Goal: Complete application form: Fill out and submit a form for a specific purpose

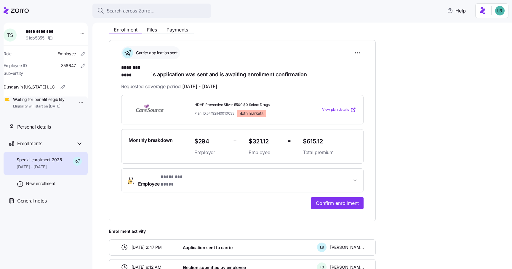
scroll to position [70, 0]
click at [348, 199] on span "Confirm enrollment" at bounding box center [337, 202] width 43 height 7
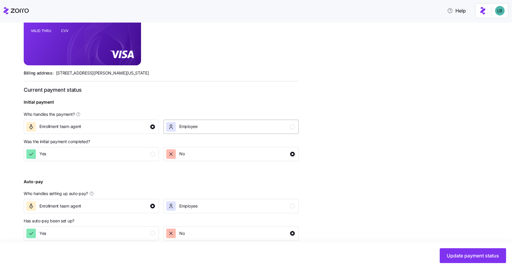
scroll to position [171, 0]
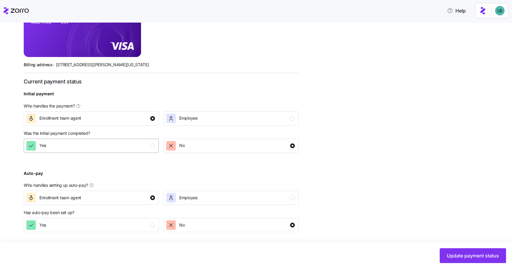
click at [144, 147] on div "Yes" at bounding box center [90, 145] width 129 height 9
click at [150, 224] on div "Yes" at bounding box center [90, 224] width 129 height 9
click at [467, 258] on span "Update payment status" at bounding box center [473, 255] width 52 height 7
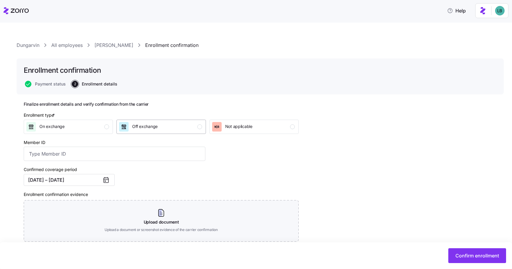
click at [195, 128] on div "Off exchange" at bounding box center [160, 126] width 83 height 9
click at [71, 157] on input "Member ID" at bounding box center [115, 153] width 182 height 14
paste input "112841903"
type input "112841903"
click at [180, 165] on div "Confirmed coverage period [DATE] – [DATE]" at bounding box center [114, 175] width 186 height 25
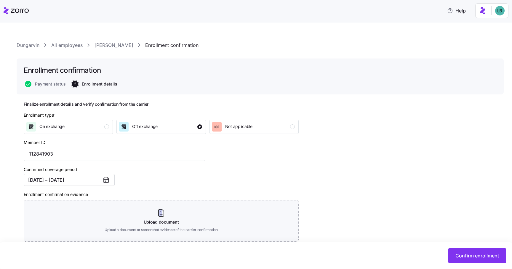
click at [115, 45] on link "[PERSON_NAME]" at bounding box center [114, 44] width 39 height 7
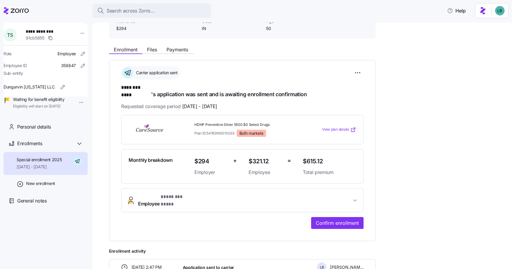
click at [173, 193] on span "* ******** **** *" at bounding box center [177, 196] width 33 height 7
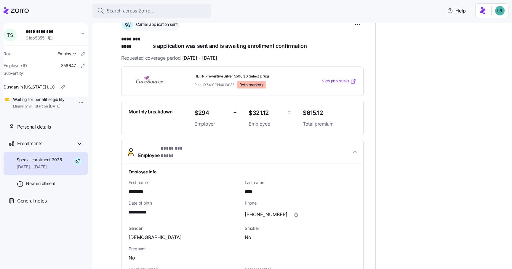
scroll to position [104, 0]
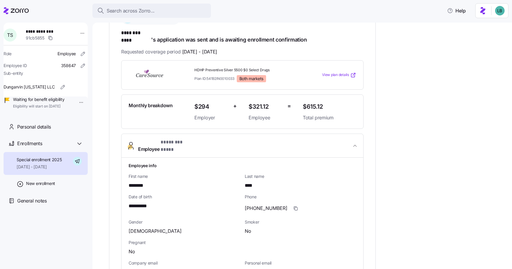
click at [143, 202] on span "**********" at bounding box center [141, 205] width 25 height 7
copy span "****"
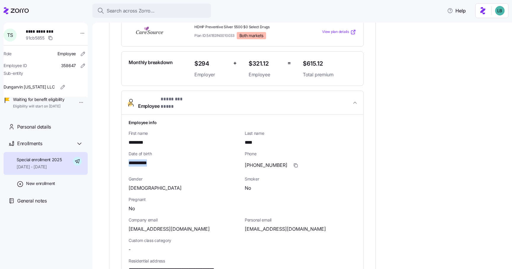
scroll to position [148, 0]
click at [265, 224] on span "[EMAIL_ADDRESS][DOMAIN_NAME]" at bounding box center [285, 227] width 81 height 7
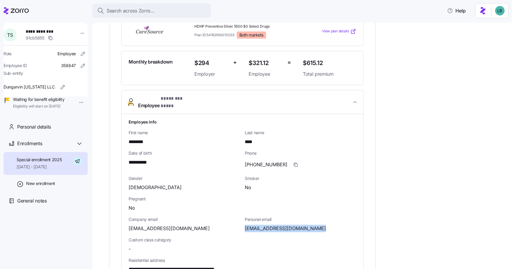
copy span "simstiffaney"
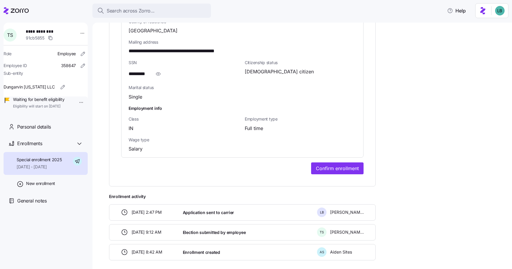
scroll to position [409, 0]
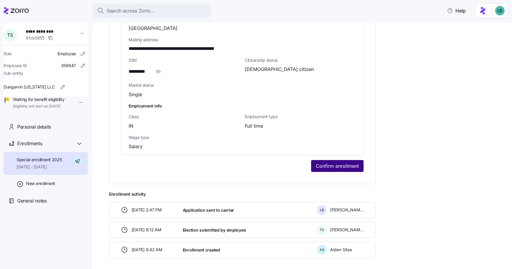
click at [333, 162] on span "Confirm enrollment" at bounding box center [337, 165] width 43 height 7
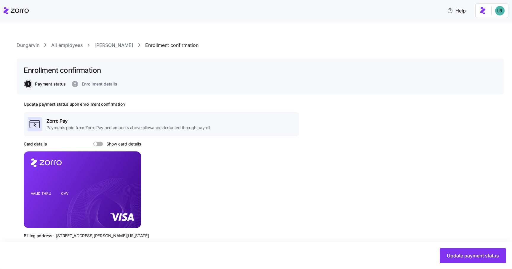
click at [111, 46] on link "[PERSON_NAME]" at bounding box center [114, 44] width 39 height 7
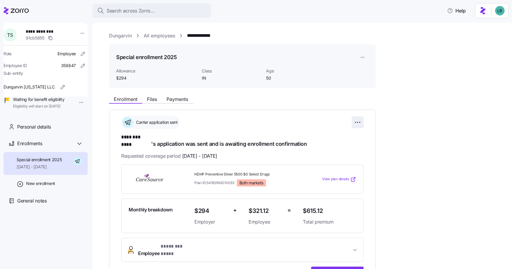
click at [358, 123] on html "**********" at bounding box center [256, 132] width 512 height 265
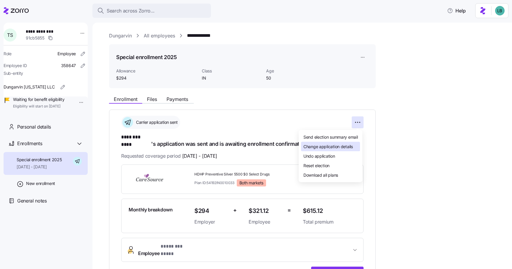
click at [330, 145] on span "Change application details" at bounding box center [329, 146] width 50 height 6
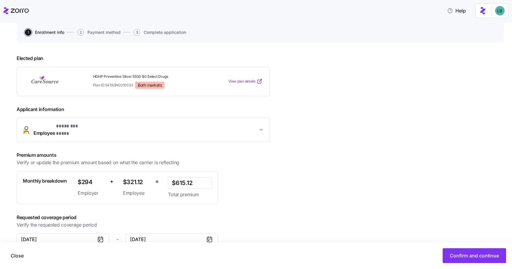
scroll to position [64, 0]
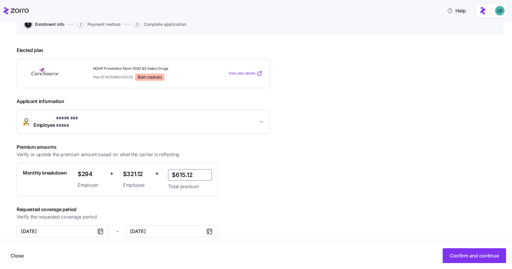
click at [198, 169] on input "$615.12" at bounding box center [190, 174] width 44 height 11
click at [207, 169] on input "$712.00" at bounding box center [190, 174] width 44 height 11
type input "$712.24"
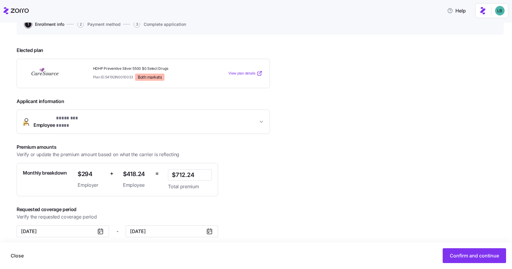
click at [316, 194] on div "**********" at bounding box center [260, 154] width 487 height 225
click at [457, 255] on span "Confirm and continue" at bounding box center [474, 255] width 49 height 7
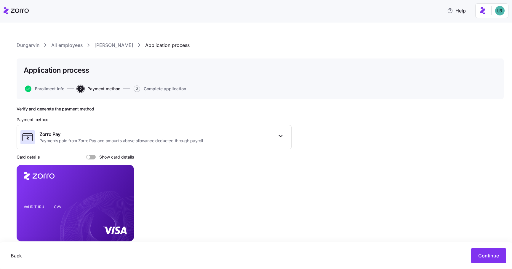
scroll to position [36, 0]
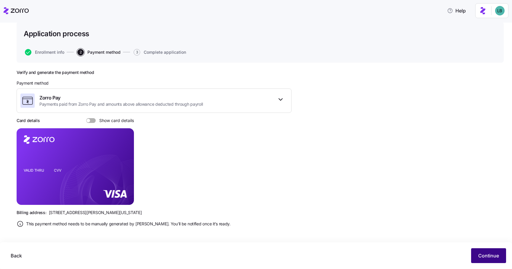
click at [486, 256] on span "Continue" at bounding box center [488, 255] width 21 height 7
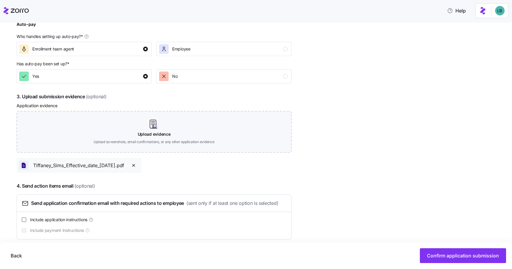
scroll to position [271, 0]
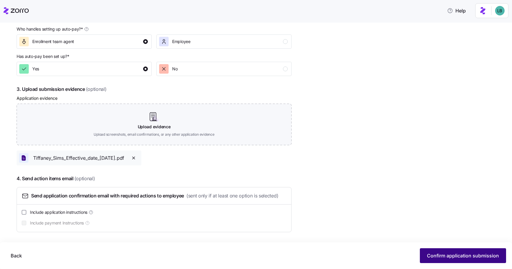
click at [460, 257] on span "Confirm application submission" at bounding box center [463, 255] width 72 height 7
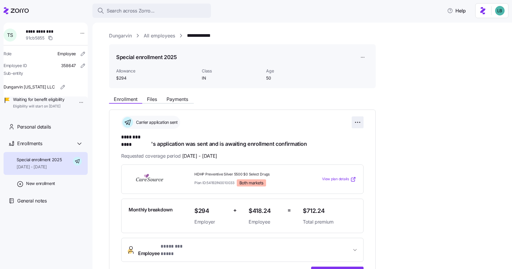
click at [358, 121] on html "**********" at bounding box center [256, 132] width 512 height 265
click at [333, 261] on html "**********" at bounding box center [256, 132] width 512 height 265
click at [335, 268] on span "Confirm enrollment" at bounding box center [337, 272] width 43 height 7
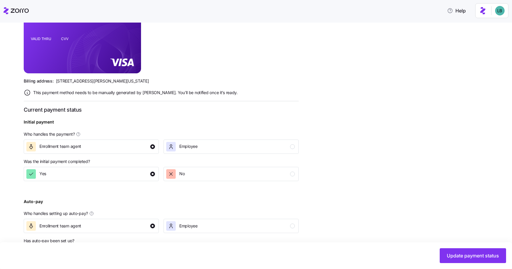
scroll to position [183, 0]
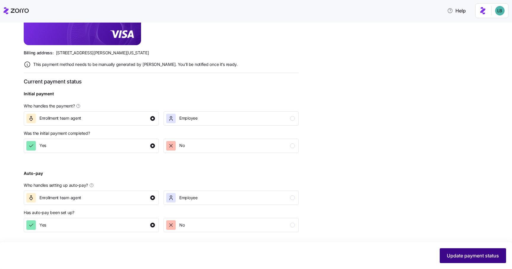
click at [471, 254] on span "Update payment status" at bounding box center [473, 255] width 52 height 7
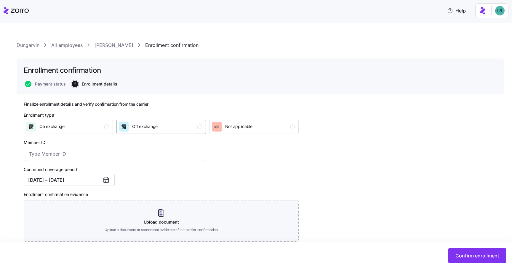
click at [189, 123] on div "Off exchange" at bounding box center [160, 126] width 83 height 9
click at [95, 154] on input "Member ID" at bounding box center [115, 153] width 182 height 14
paste input "112841903"
type input "112841903"
click at [304, 162] on div "Finalize enrollment details and verify confirmation from the carrier Enrollment…" at bounding box center [260, 200] width 473 height 199
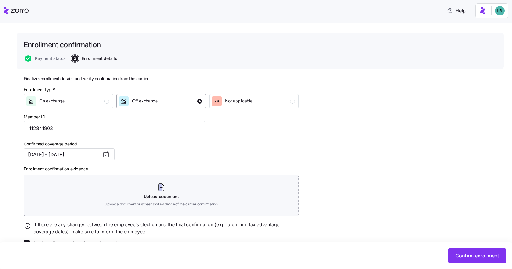
scroll to position [40, 0]
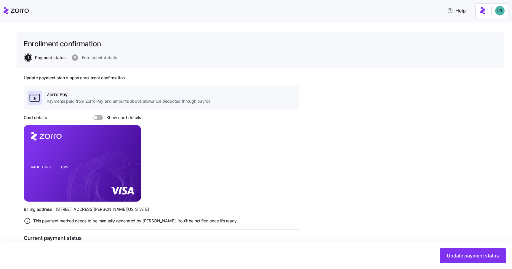
scroll to position [27, 0]
click at [100, 120] on div "Update payment status upon enrollment confirmation Zorro Pay Payments paid from…" at bounding box center [161, 231] width 275 height 313
click at [99, 115] on span at bounding box center [100, 117] width 6 height 5
click at [93, 115] on input "Show card details" at bounding box center [93, 115] width 0 height 0
click at [130, 152] on icon "copy-to-clipboard" at bounding box center [129, 151] width 5 height 5
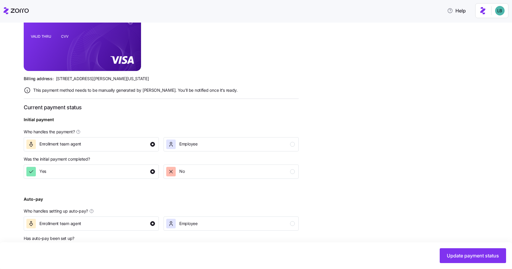
scroll to position [183, 0]
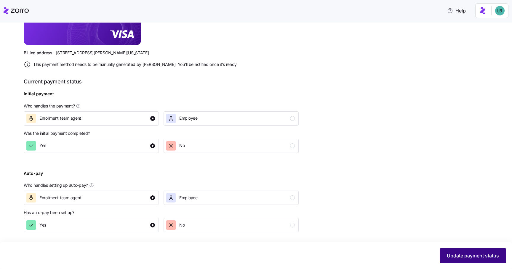
click at [456, 253] on span "Update payment status" at bounding box center [473, 255] width 52 height 7
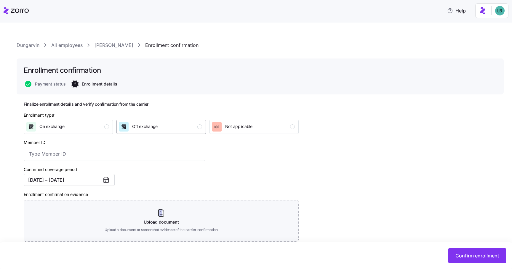
click at [171, 125] on div "Off exchange" at bounding box center [160, 126] width 83 height 9
click at [88, 154] on input "Member ID" at bounding box center [115, 153] width 182 height 14
paste input "112841903"
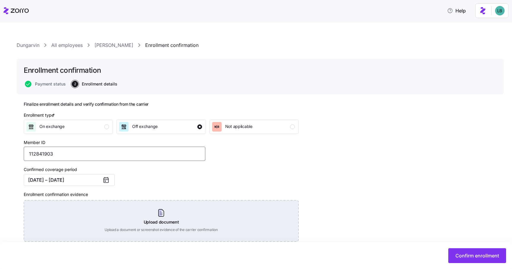
type input "112841903"
click at [160, 212] on div "Upload document Upload a document or screenshot evidence of the carrier confirm…" at bounding box center [161, 220] width 275 height 41
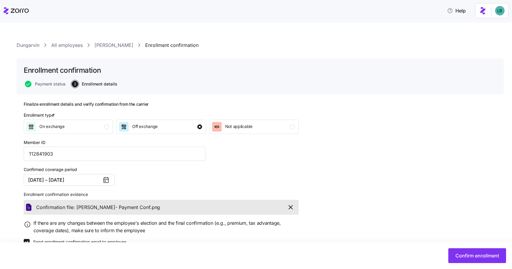
scroll to position [13, 0]
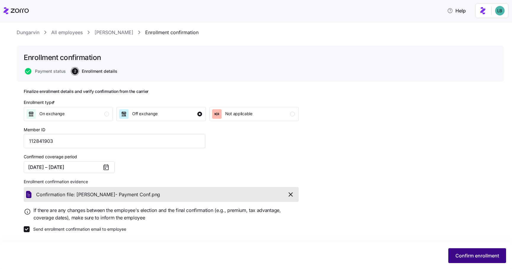
click at [481, 254] on span "Confirm enrollment" at bounding box center [478, 255] width 44 height 7
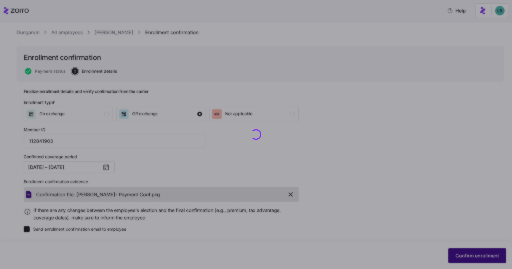
checkbox input "false"
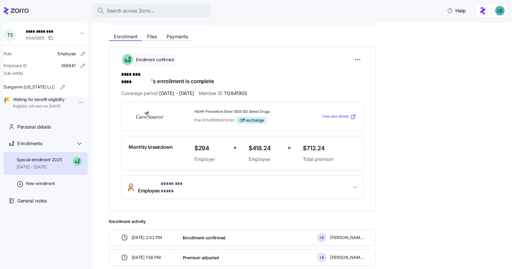
scroll to position [62, 0]
click at [153, 37] on span "Files" at bounding box center [152, 36] width 10 height 5
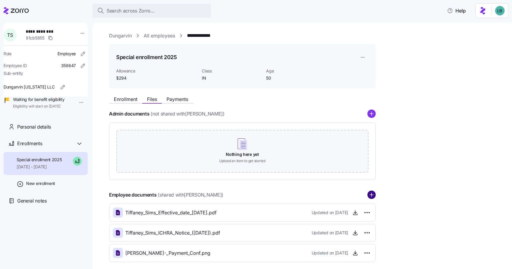
click at [373, 194] on icon "add icon" at bounding box center [372, 194] width 8 height 8
